Goal: Task Accomplishment & Management: Complete application form

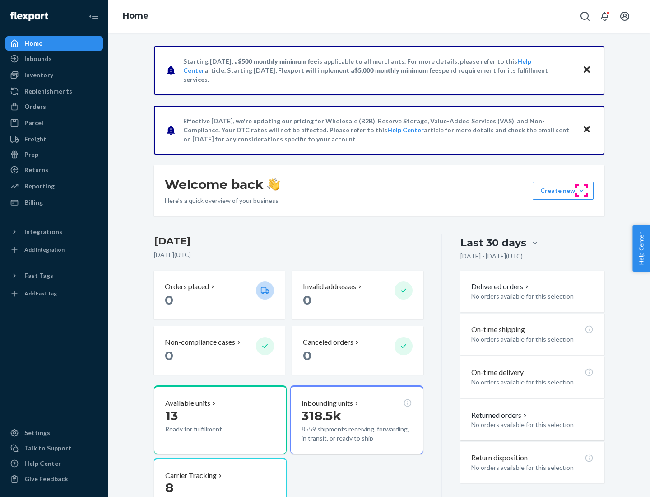
click at [582, 191] on button "Create new Create new inbound Create new order Create new product" at bounding box center [563, 191] width 61 height 18
click at [54, 59] on div "Inbounds" at bounding box center [54, 58] width 96 height 13
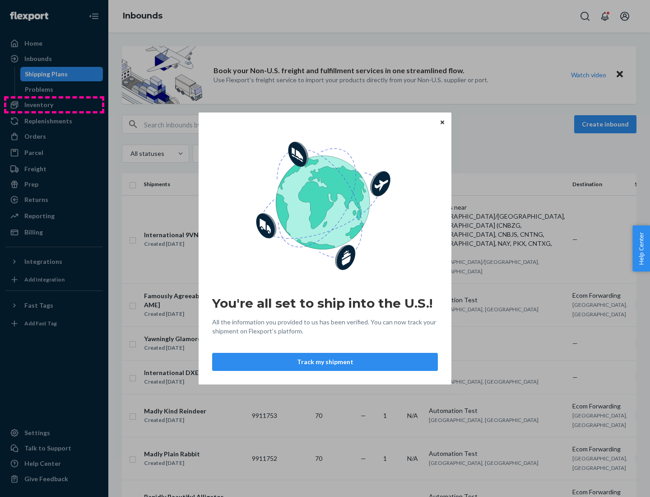
click at [54, 105] on div "You're all set to ship into the U.S.! All the information you provided to us ha…" at bounding box center [325, 248] width 650 height 497
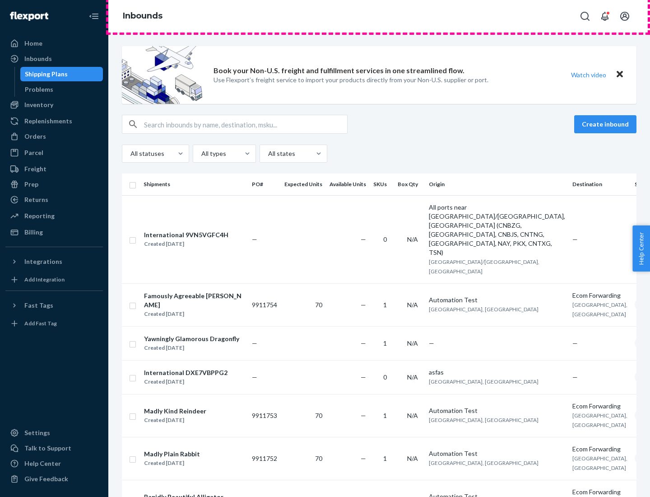
click at [379, 16] on div "Inbounds" at bounding box center [379, 16] width 542 height 33
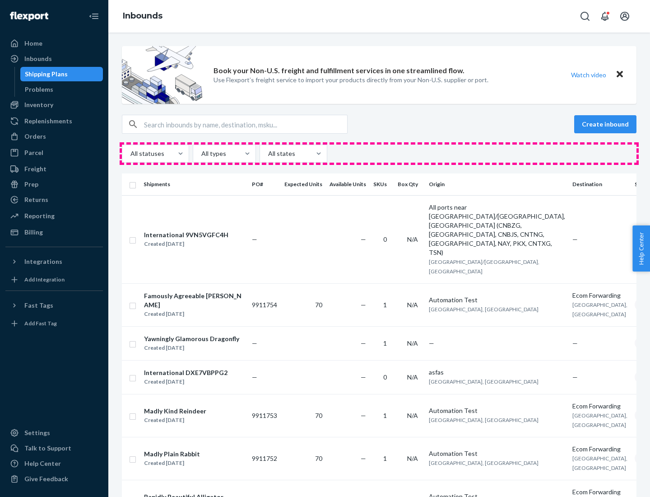
click at [379, 154] on div "All statuses All types All states" at bounding box center [379, 153] width 515 height 18
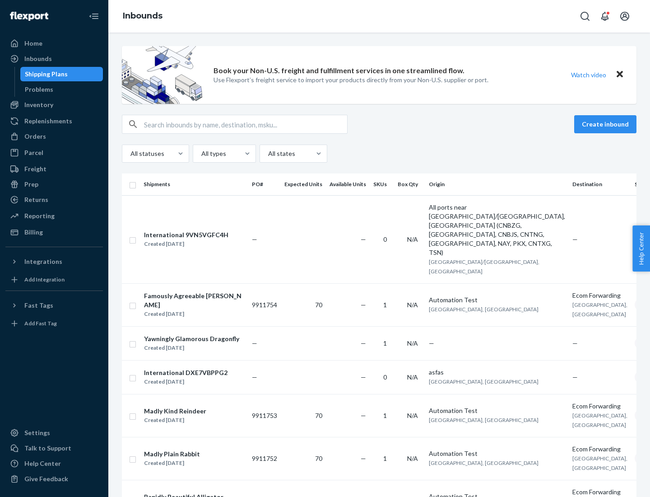
click at [45, 74] on div "Shipping Plans" at bounding box center [46, 74] width 43 height 9
click at [607, 124] on button "Create inbound" at bounding box center [605, 124] width 62 height 18
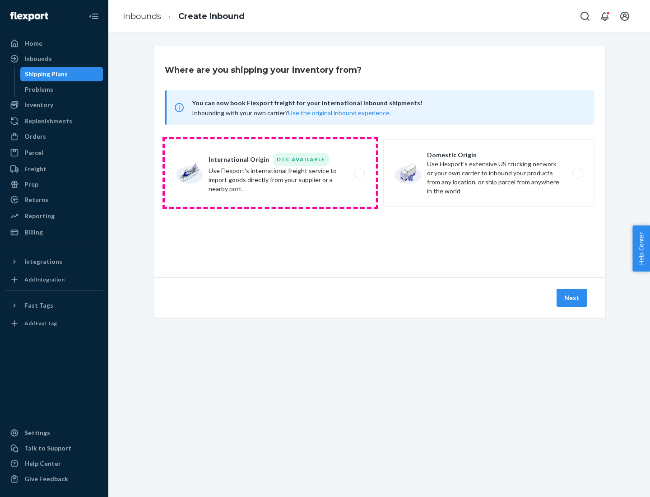
click at [270, 173] on label "International Origin DTC Available Use Flexport's international freight service…" at bounding box center [270, 173] width 211 height 68
click at [359, 173] on input "International Origin DTC Available Use Flexport's international freight service…" at bounding box center [362, 173] width 6 height 6
radio input "true"
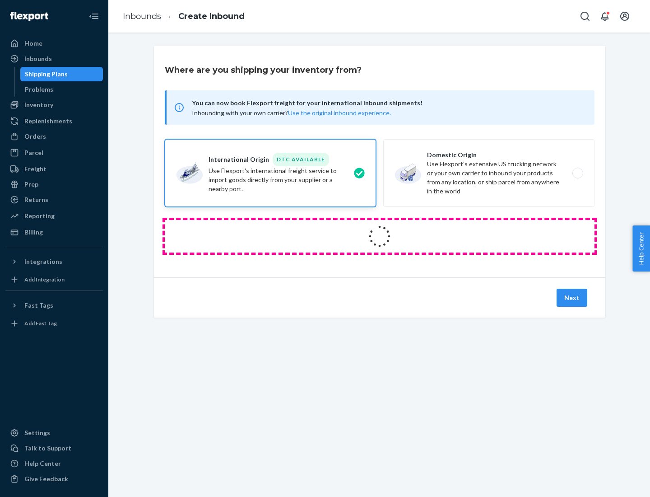
click at [380, 236] on icon at bounding box center [380, 236] width 30 height 30
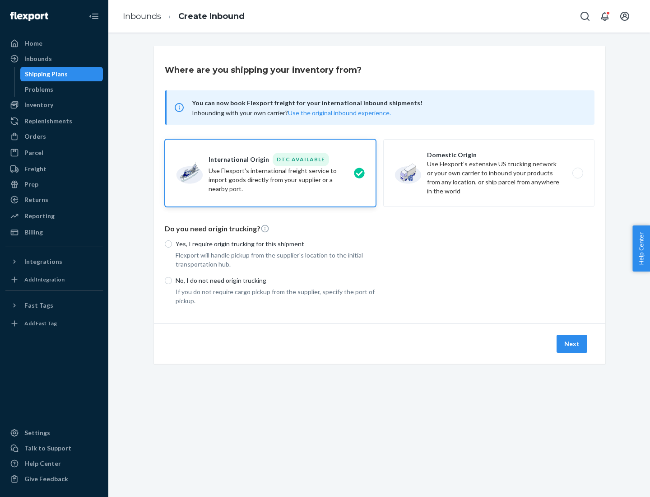
click at [276, 243] on p "Yes, I require origin trucking for this shipment" at bounding box center [276, 243] width 200 height 9
click at [172, 243] on input "Yes, I require origin trucking for this shipment" at bounding box center [168, 243] width 7 height 7
radio input "true"
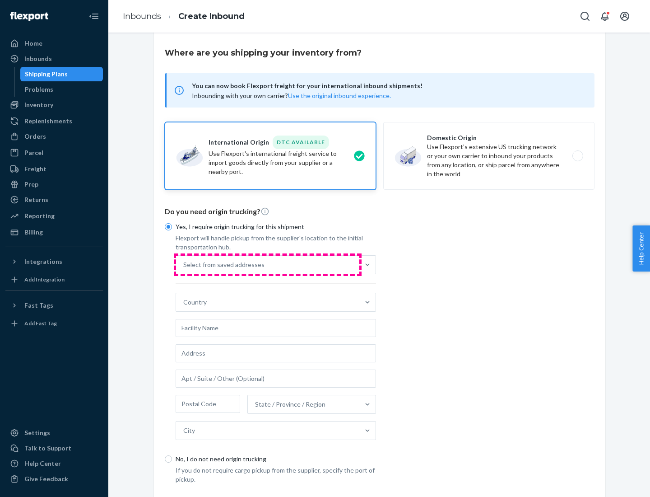
click at [268, 264] on div "Select from saved addresses" at bounding box center [267, 265] width 183 height 18
click at [184, 264] on input "Select from saved addresses" at bounding box center [183, 264] width 1 height 9
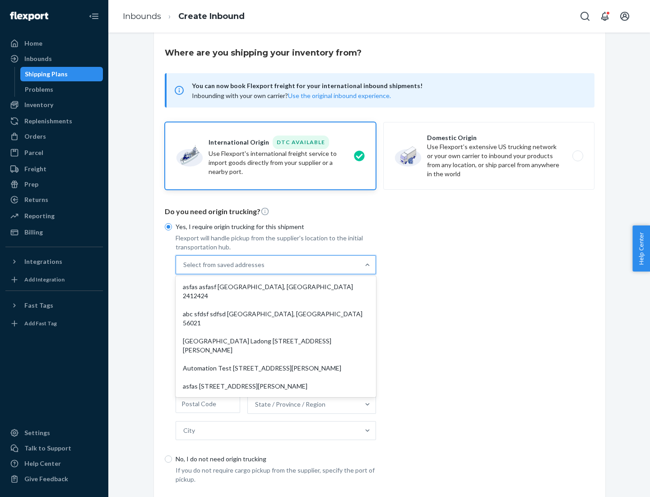
scroll to position [39, 0]
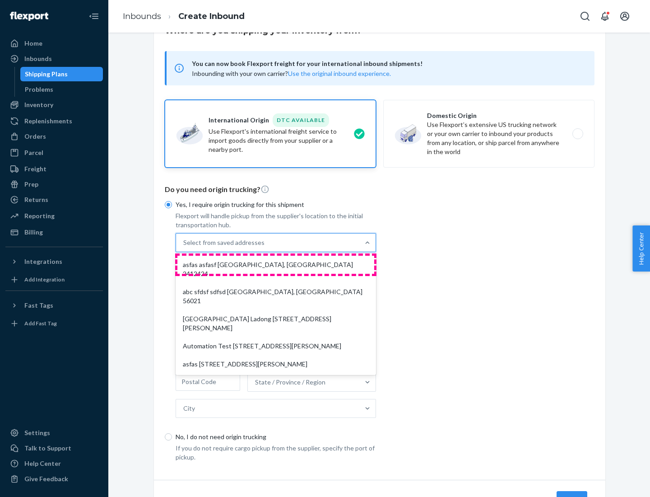
click at [276, 264] on div "asfas asfasf [GEOGRAPHIC_DATA], [GEOGRAPHIC_DATA] 2412424" at bounding box center [275, 269] width 197 height 27
click at [184, 247] on input "option asfas asfasf [GEOGRAPHIC_DATA], [GEOGRAPHIC_DATA] 2412424 focused, 1 of …" at bounding box center [183, 242] width 1 height 9
type input "asfas"
type input "asfasf"
type input "2412424"
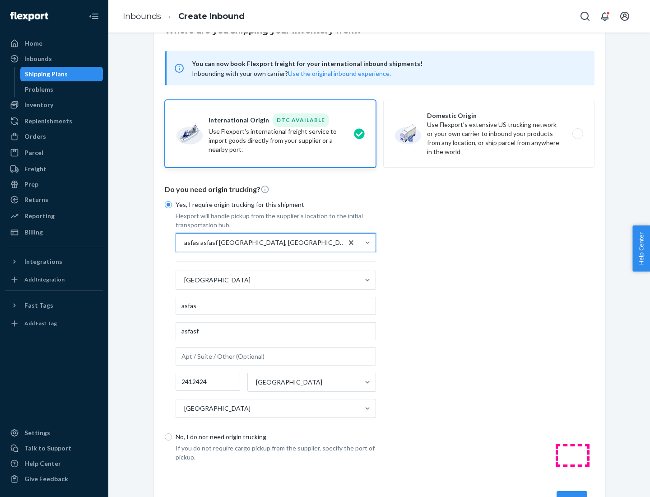
scroll to position [84, 0]
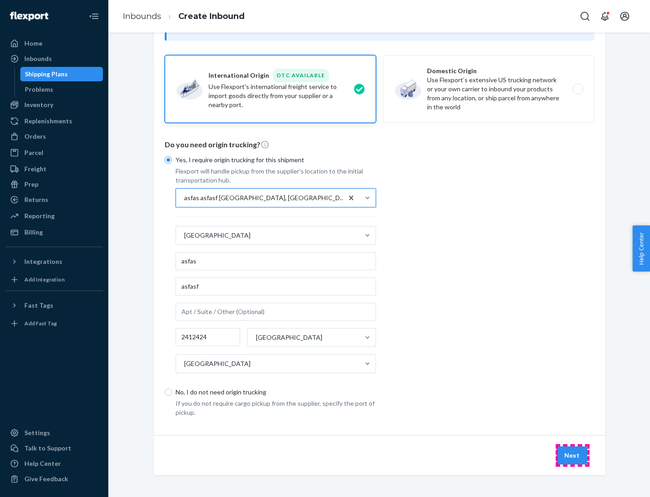
click at [572, 455] on button "Next" at bounding box center [572, 455] width 31 height 18
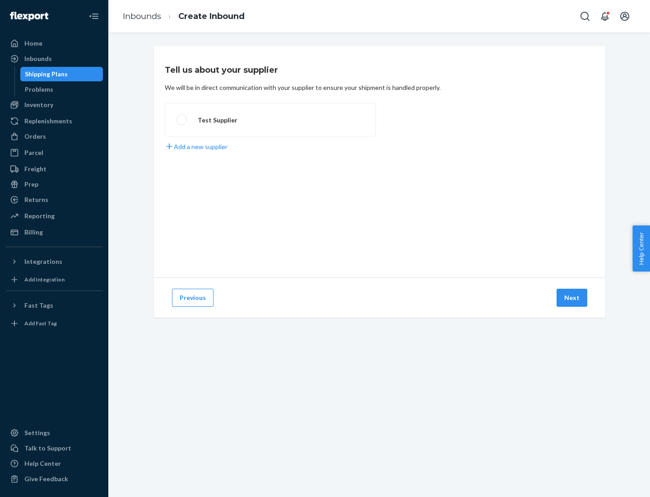
click at [270, 120] on label "Test Supplier" at bounding box center [270, 119] width 211 height 33
click at [182, 120] on input "Test Supplier" at bounding box center [179, 120] width 6 height 6
radio input "true"
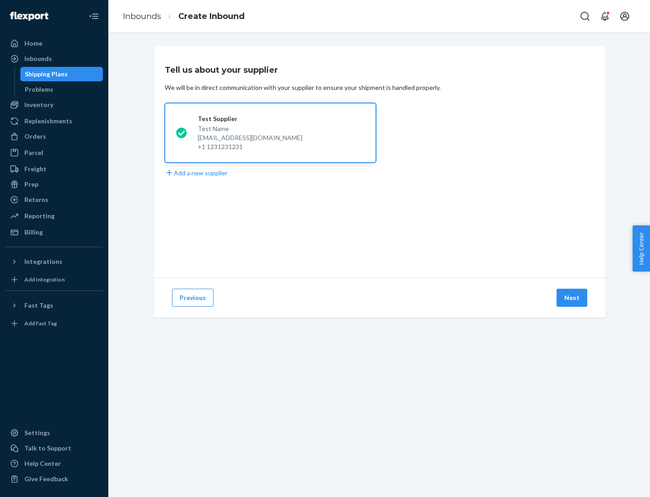
click at [572, 298] on button "Next" at bounding box center [572, 298] width 31 height 18
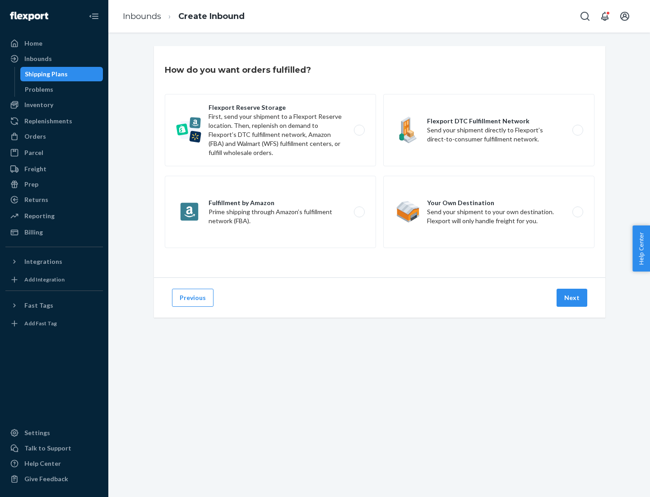
click at [270, 212] on label "Fulfillment by Amazon Prime shipping through Amazon’s fulfillment network (FBA)." at bounding box center [270, 212] width 211 height 72
click at [359, 212] on input "Fulfillment by Amazon Prime shipping through Amazon’s fulfillment network (FBA)." at bounding box center [362, 212] width 6 height 6
radio input "true"
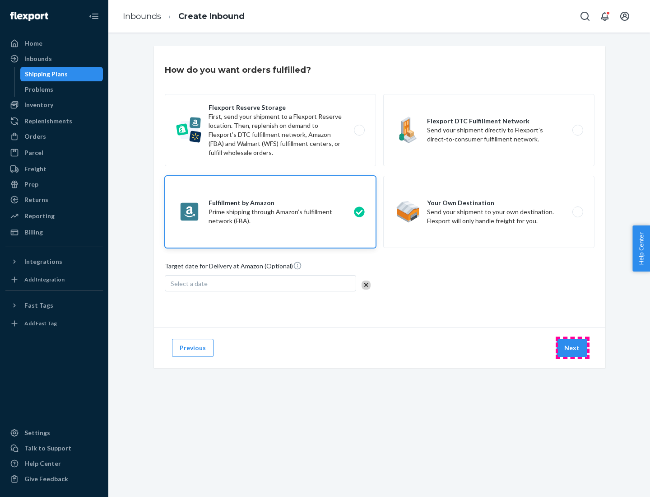
click at [572, 348] on button "Next" at bounding box center [572, 348] width 31 height 18
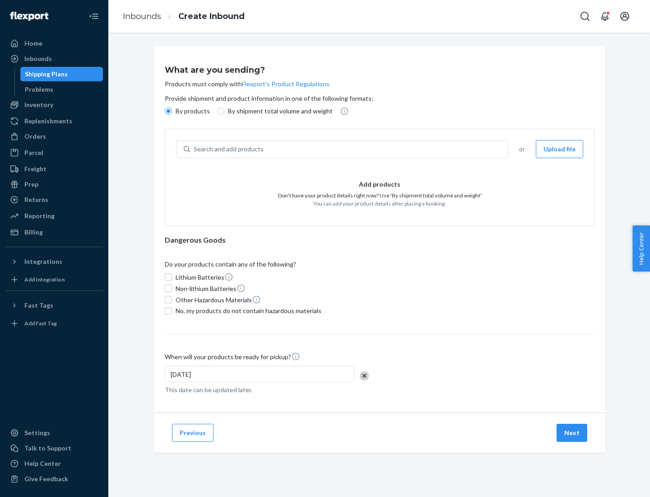
click at [278, 111] on p "By shipment total volume and weight" at bounding box center [280, 111] width 105 height 9
click at [224, 111] on input "By shipment total volume and weight" at bounding box center [220, 110] width 7 height 7
radio input "true"
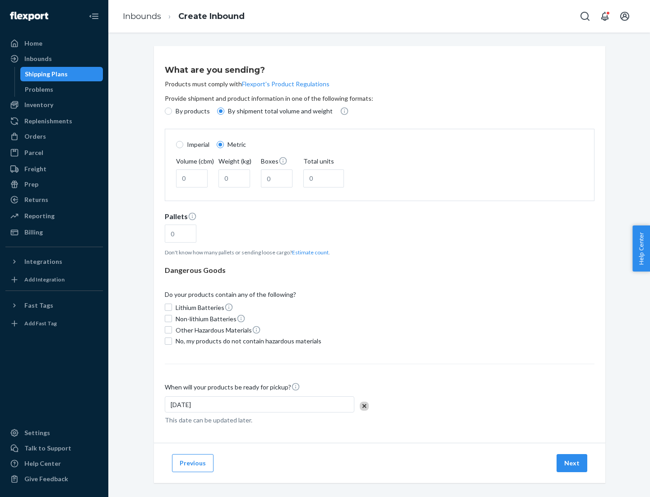
click at [192, 111] on p "By products" at bounding box center [193, 111] width 34 height 9
click at [172, 111] on input "By products" at bounding box center [168, 110] width 7 height 7
radio input "true"
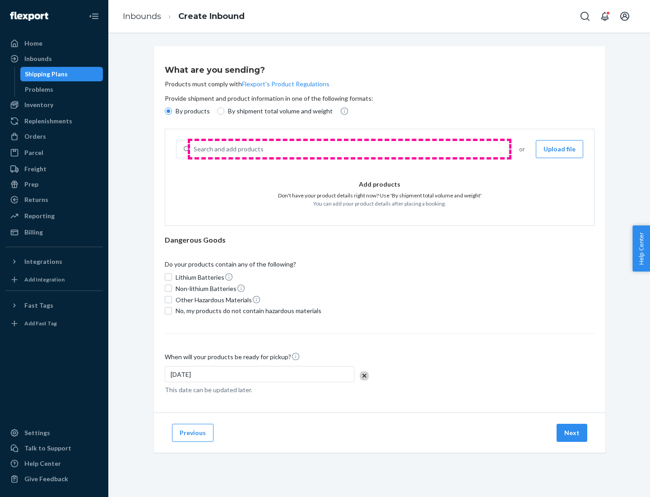
click at [349, 149] on div "Search and add products" at bounding box center [349, 149] width 318 height 16
click at [195, 149] on input "Search and add products" at bounding box center [194, 148] width 1 height 9
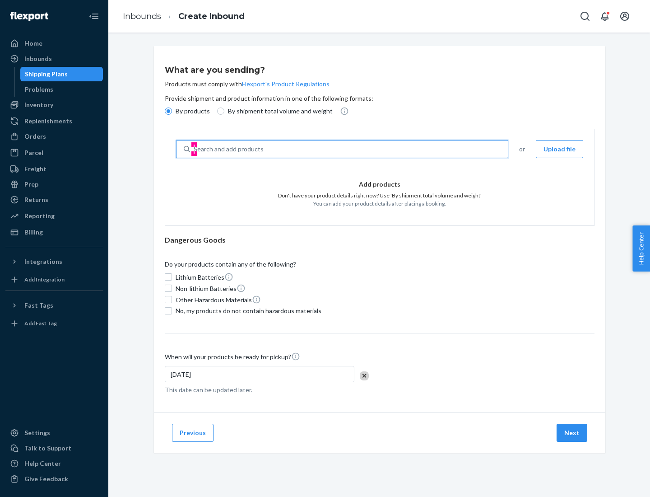
type input "test"
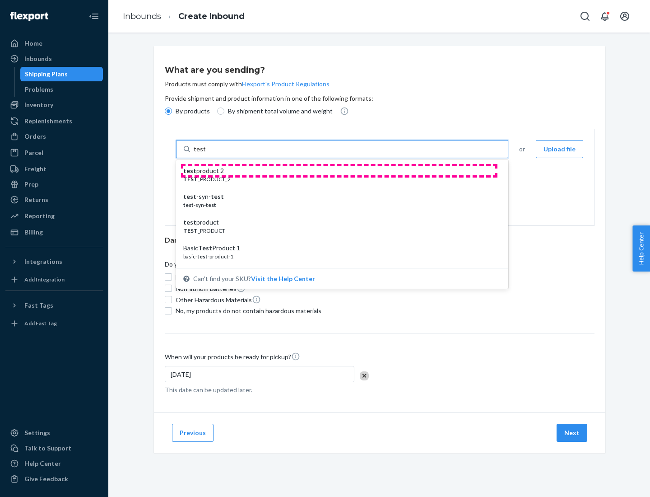
click at [339, 171] on div "test product 2" at bounding box center [338, 170] width 311 height 9
click at [205, 154] on input "test" at bounding box center [200, 148] width 12 height 9
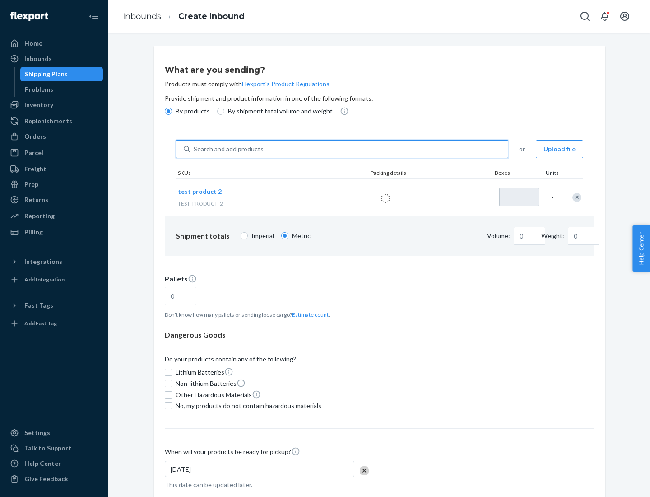
type input "1"
type input "0.02"
type input "22.23"
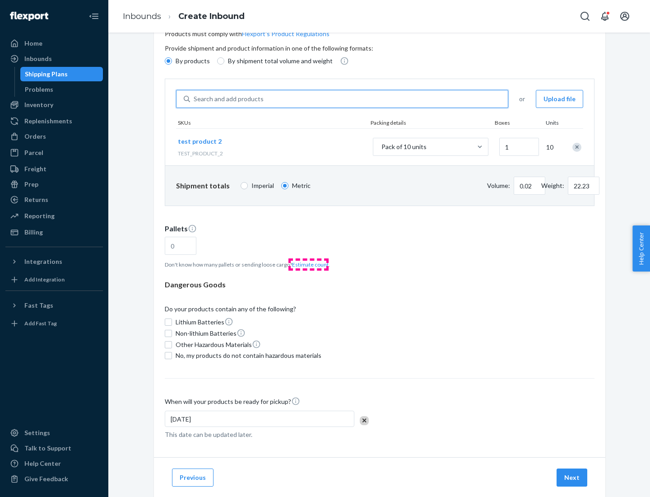
click at [308, 264] on button "Estimate count" at bounding box center [310, 265] width 37 height 8
type input "1"
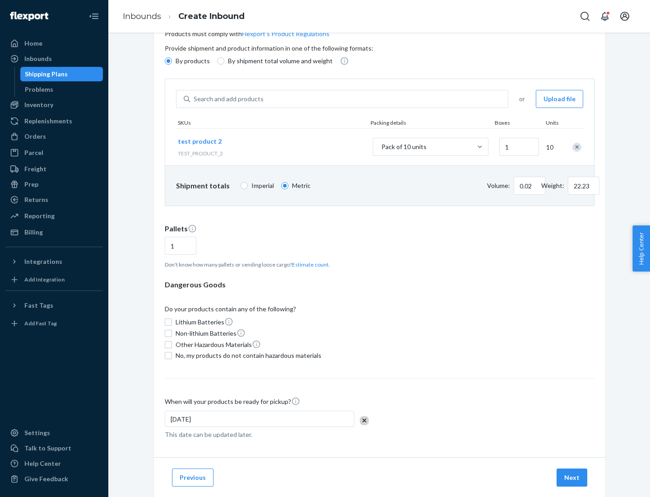
scroll to position [72, 0]
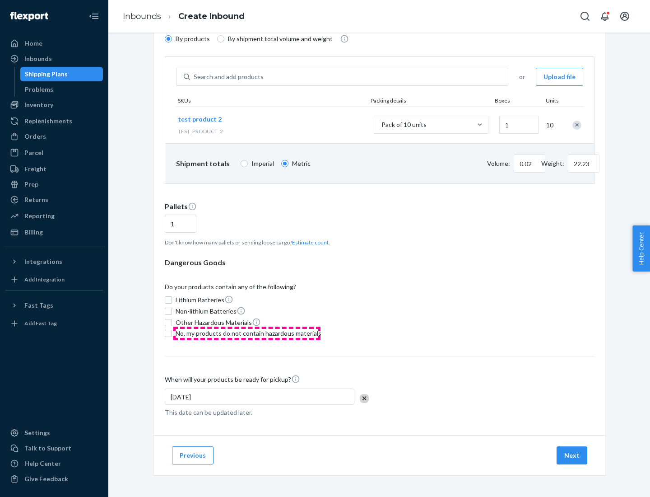
click at [247, 333] on span "No, my products do not contain hazardous materials" at bounding box center [249, 333] width 146 height 9
click at [172, 333] on input "No, my products do not contain hazardous materials" at bounding box center [168, 333] width 7 height 7
checkbox input "true"
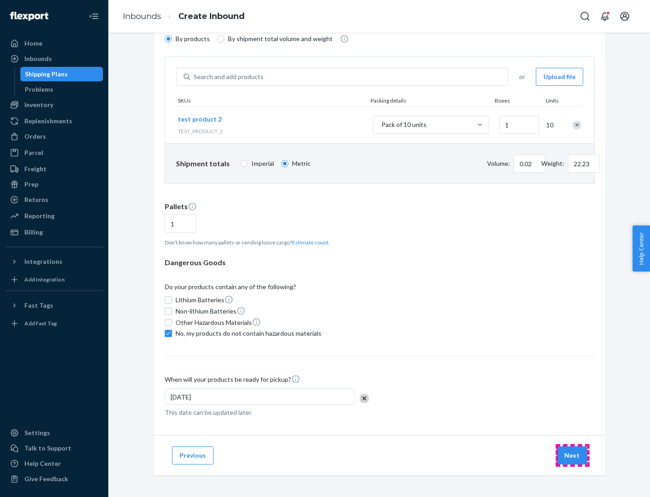
click at [572, 455] on button "Next" at bounding box center [572, 455] width 31 height 18
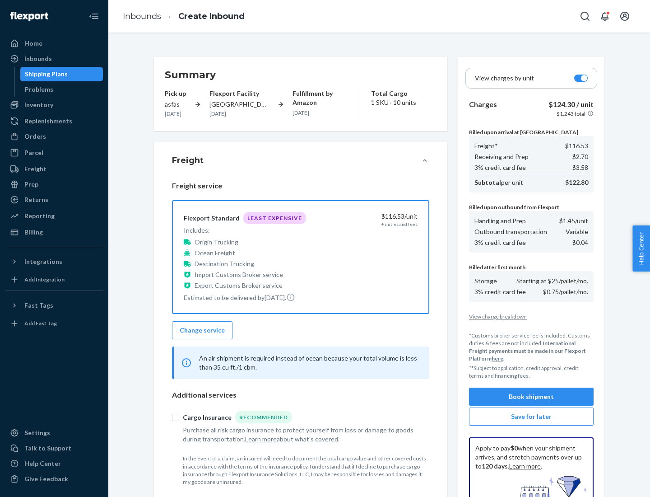
scroll to position [132, 0]
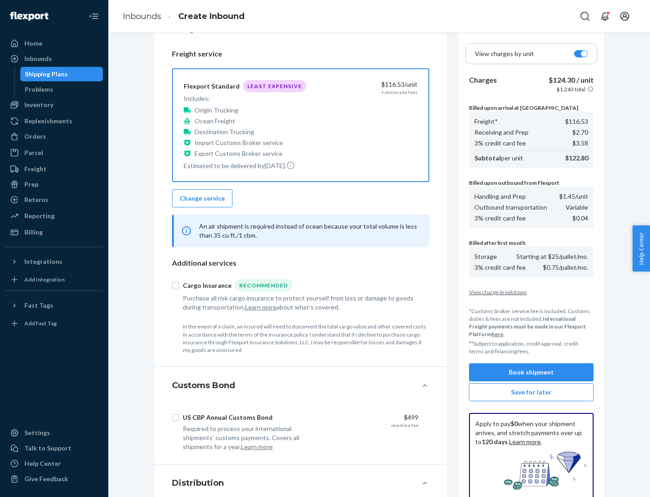
click at [531, 372] on button "Book shipment" at bounding box center [531, 372] width 125 height 18
